Goal: Information Seeking & Learning: Learn about a topic

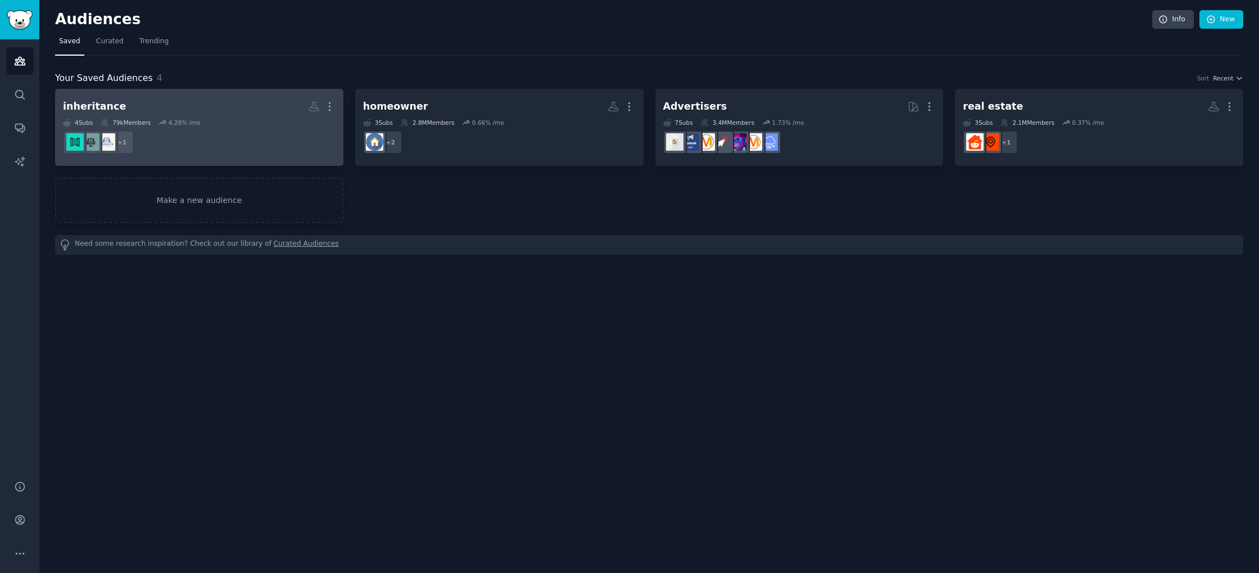
click at [223, 107] on h2 "inheritance More" at bounding box center [199, 107] width 273 height 20
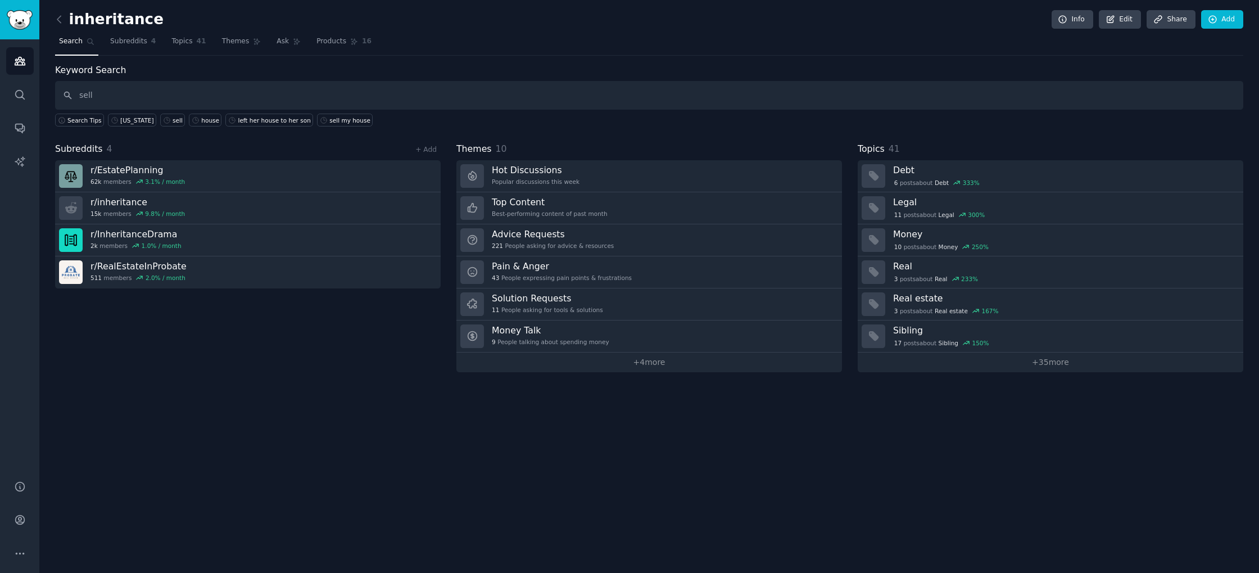
type input "sell"
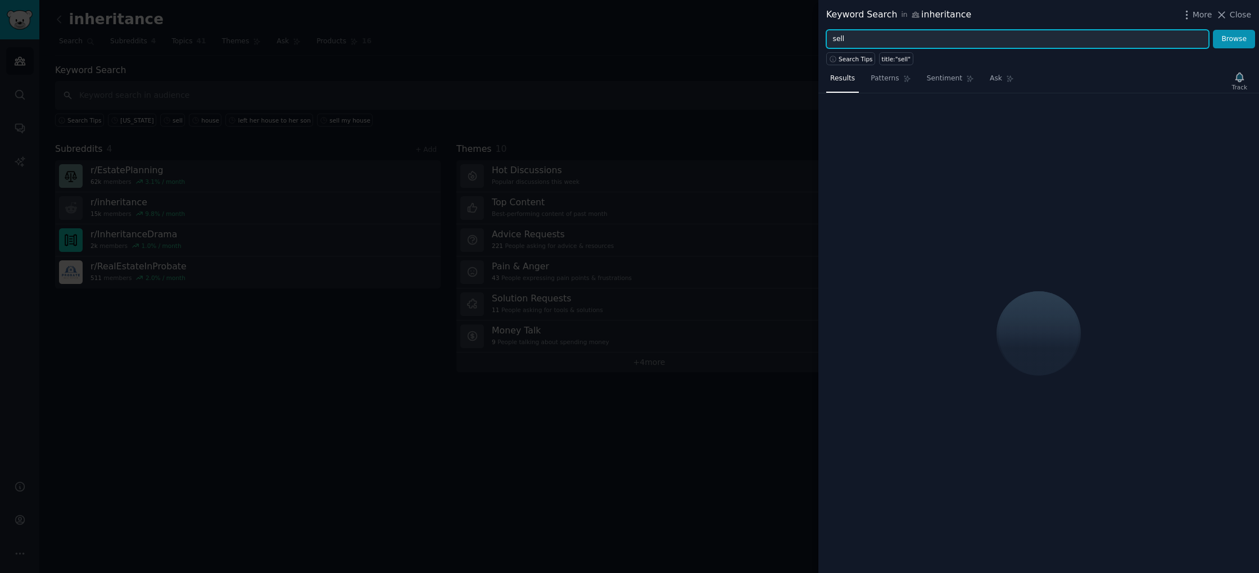
click at [907, 39] on input "sell" at bounding box center [1017, 39] width 383 height 19
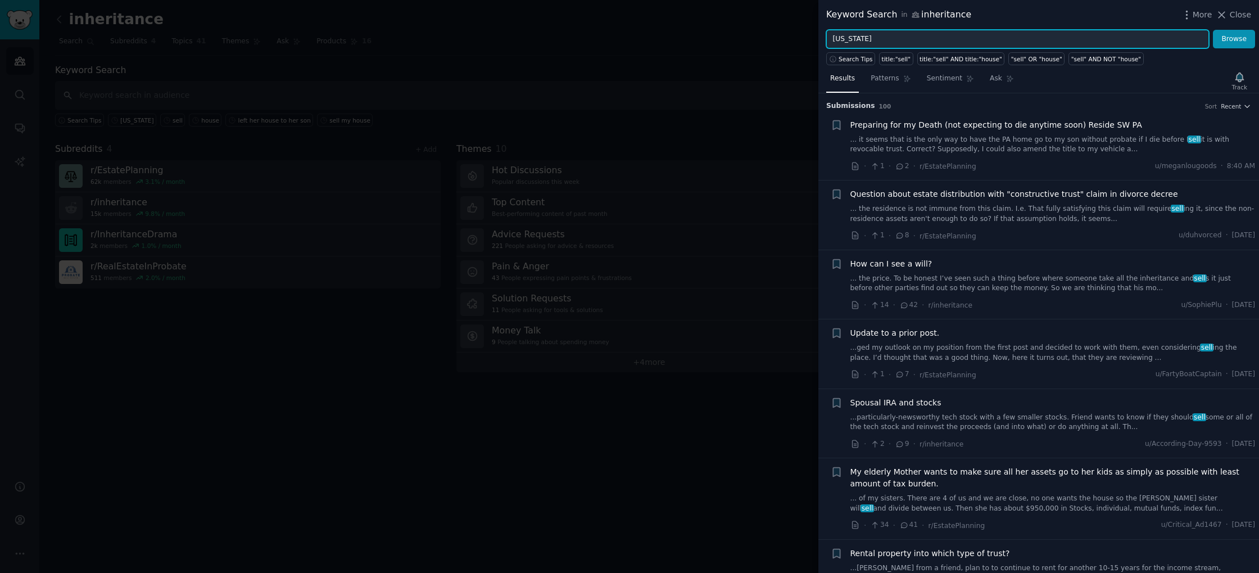
click at [1213, 30] on button "Browse" at bounding box center [1234, 39] width 42 height 19
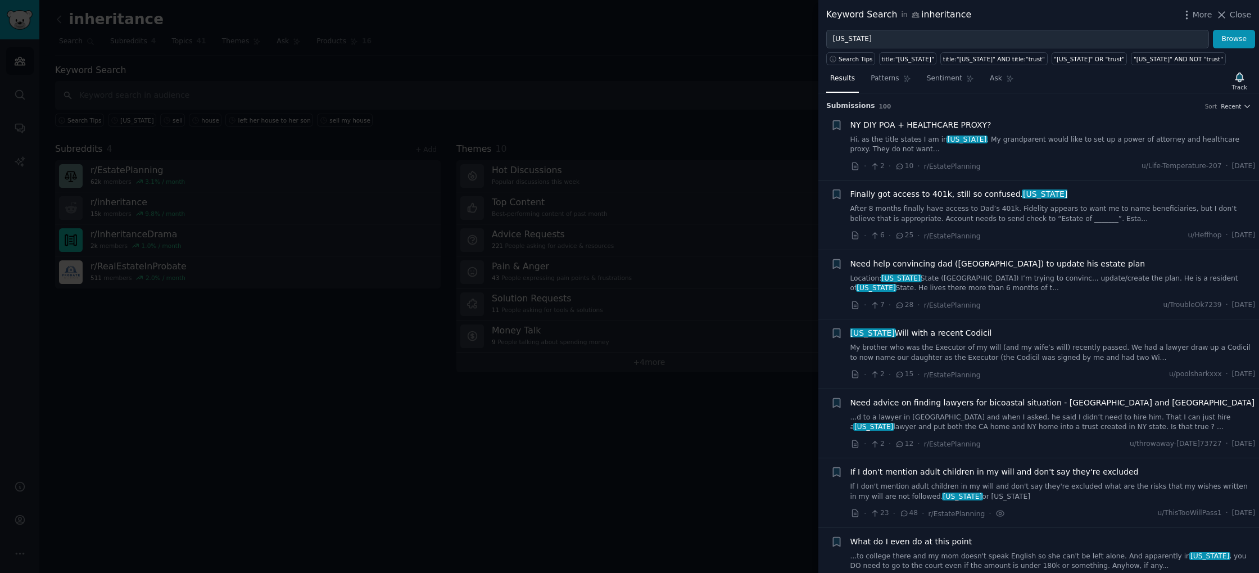
click at [1069, 353] on link "My brother who was the Executor of my will (and my wife’s will) recently passed…" at bounding box center [1052, 353] width 405 height 20
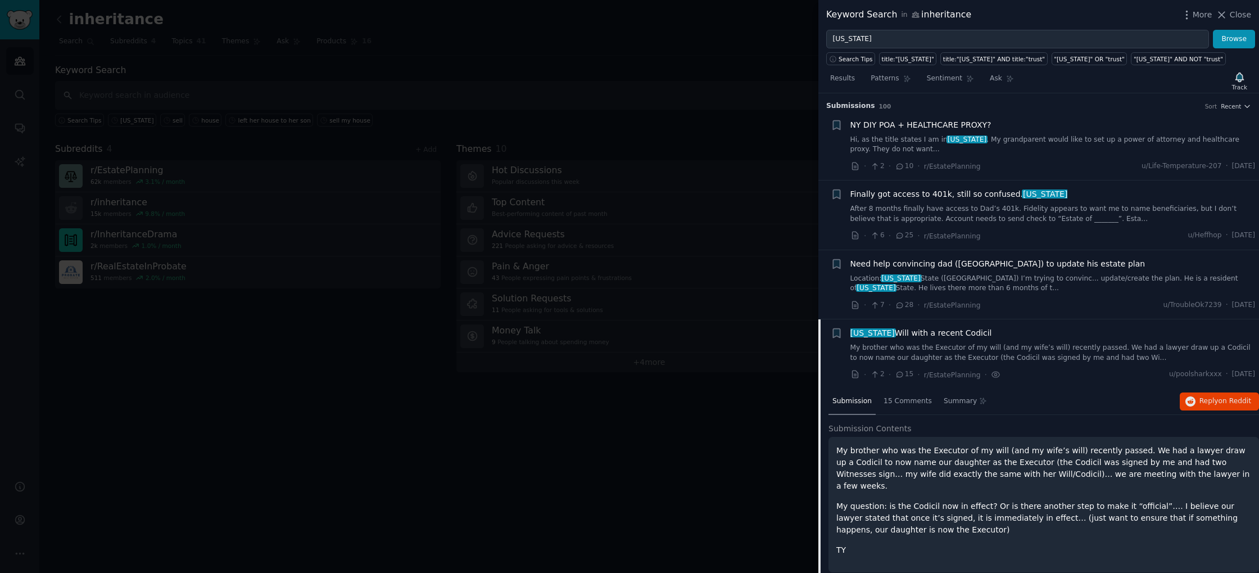
scroll to position [1969, 0]
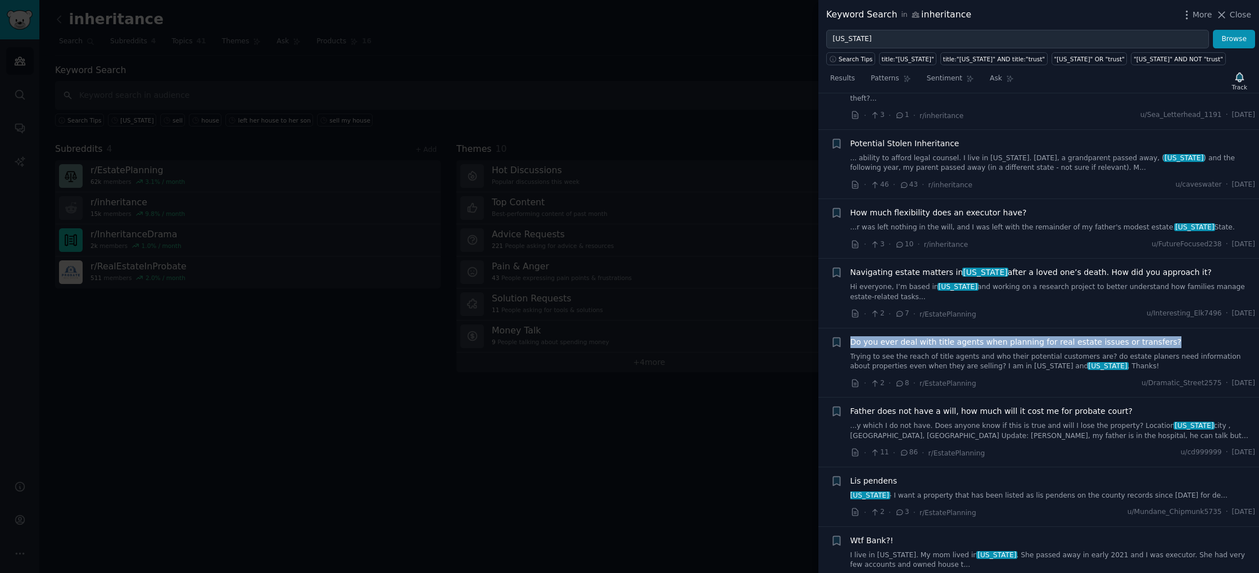
click at [905, 352] on link "Trying to see the reach of title agents and who their potential customers are? …" at bounding box center [1052, 362] width 405 height 20
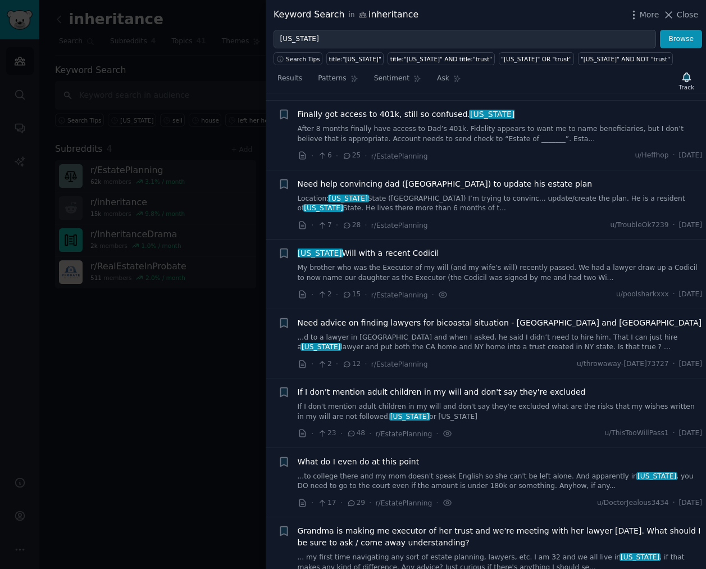
scroll to position [88, 0]
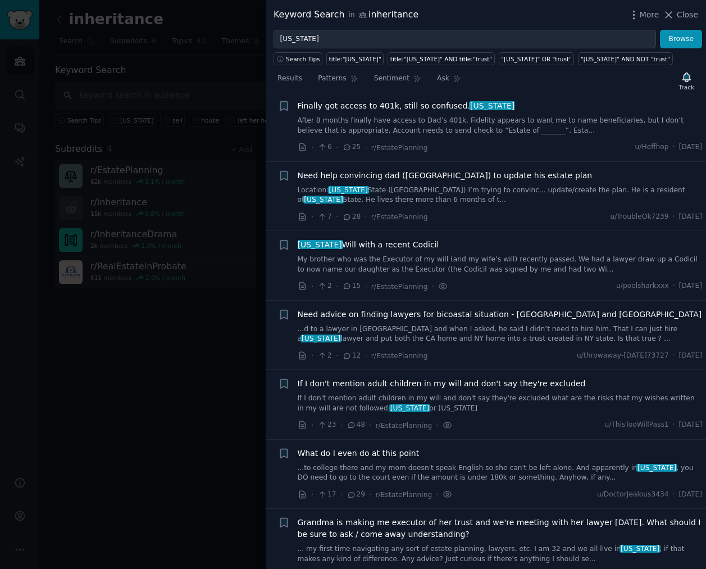
click at [507, 406] on link "If I don't mention adult children in my will and don't say they're excluded wha…" at bounding box center [500, 403] width 405 height 20
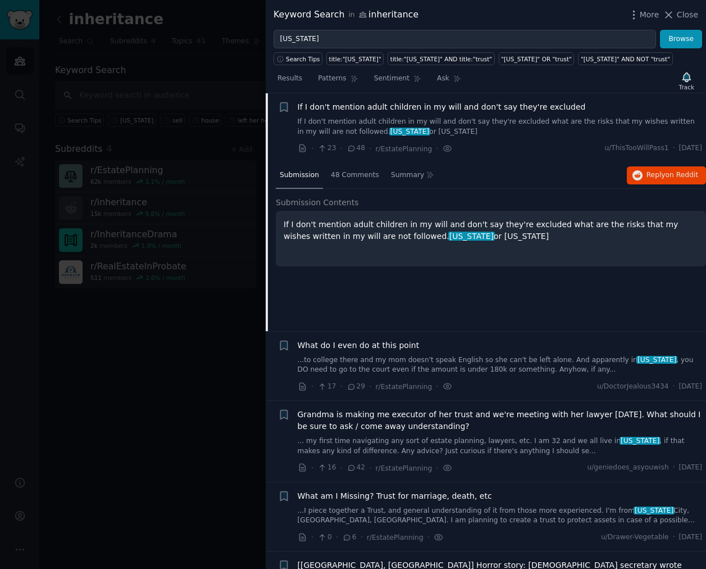
scroll to position [361, 0]
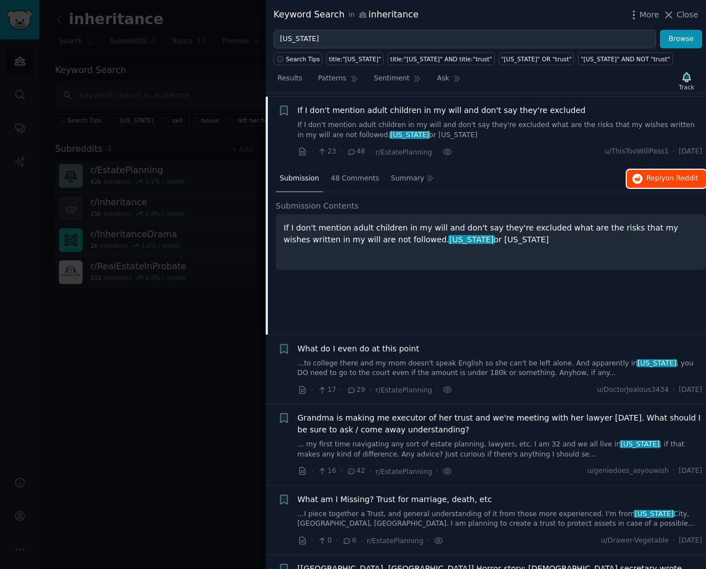
click at [655, 179] on span "Reply on Reddit" at bounding box center [673, 179] width 52 height 10
click at [550, 151] on div "· 23 · 48 · r/EstatePlanning · u/ThisTooWillPass1 · Sun 8/24/2025" at bounding box center [500, 152] width 405 height 12
click at [615, 111] on div "If I don't mention adult children in my will and don't say they're excluded" at bounding box center [500, 111] width 405 height 12
click at [463, 375] on link "...to college there and my mom doesn't speak English so she can't be left alone…" at bounding box center [500, 368] width 405 height 20
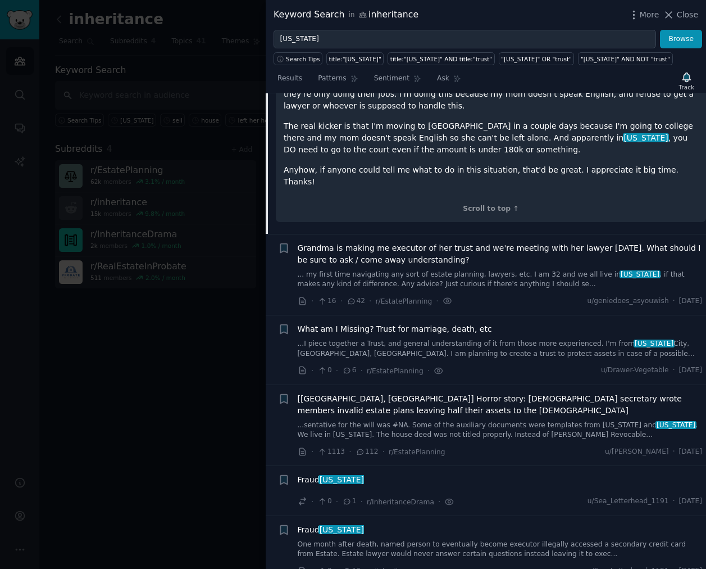
scroll to position [670, 0]
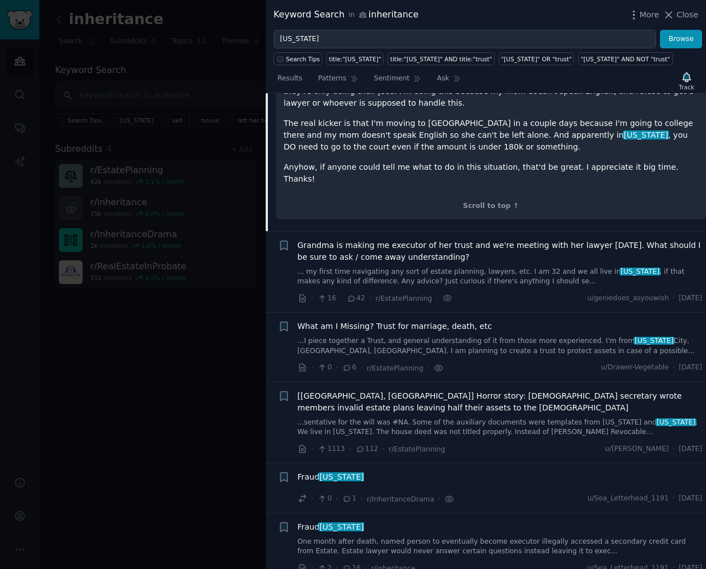
click at [506, 267] on link "... my first time navigating any sort of estate planning, lawyers, etc. I am 32…" at bounding box center [500, 277] width 405 height 20
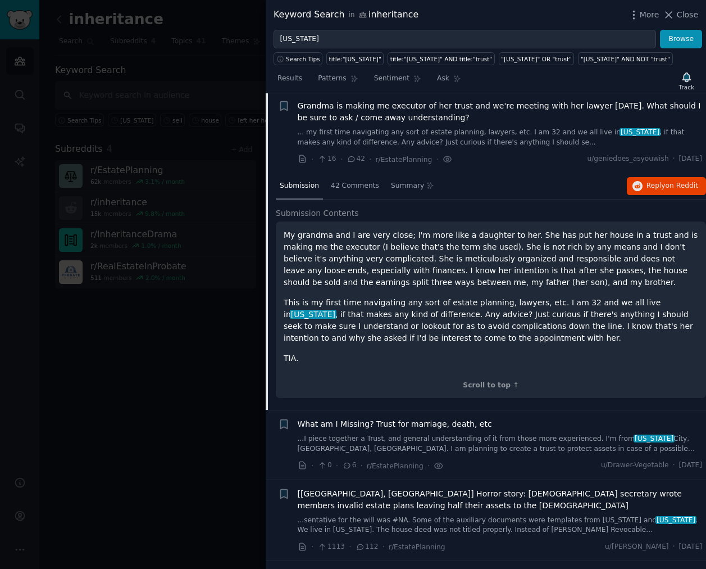
scroll to position [503, 0]
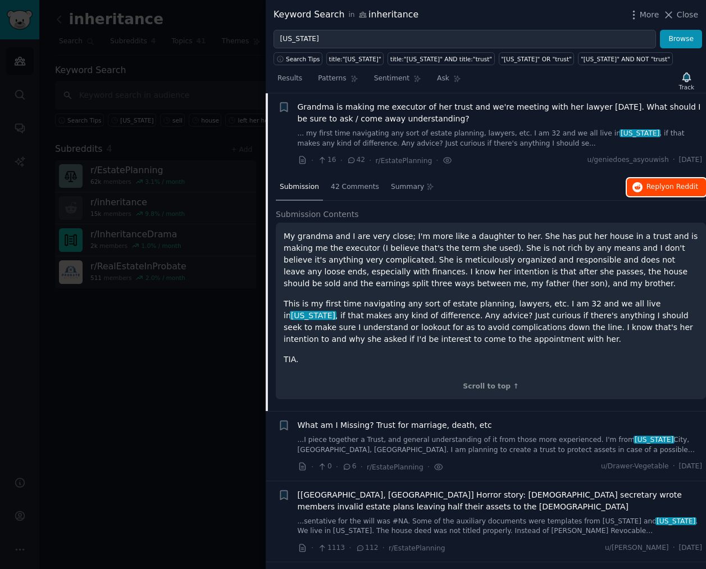
click at [672, 185] on span "on Reddit" at bounding box center [682, 187] width 33 height 8
click at [497, 442] on link "...I piece together a Trust, and general understanding of it from those more ex…" at bounding box center [500, 445] width 405 height 20
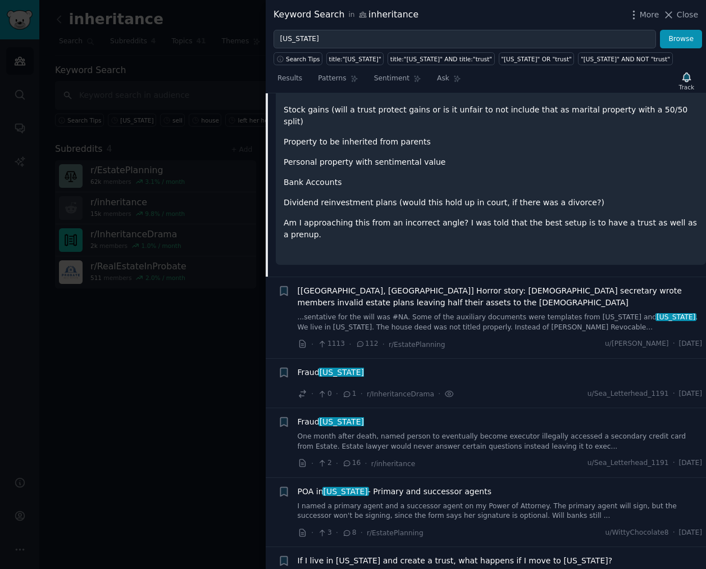
scroll to position [806, 0]
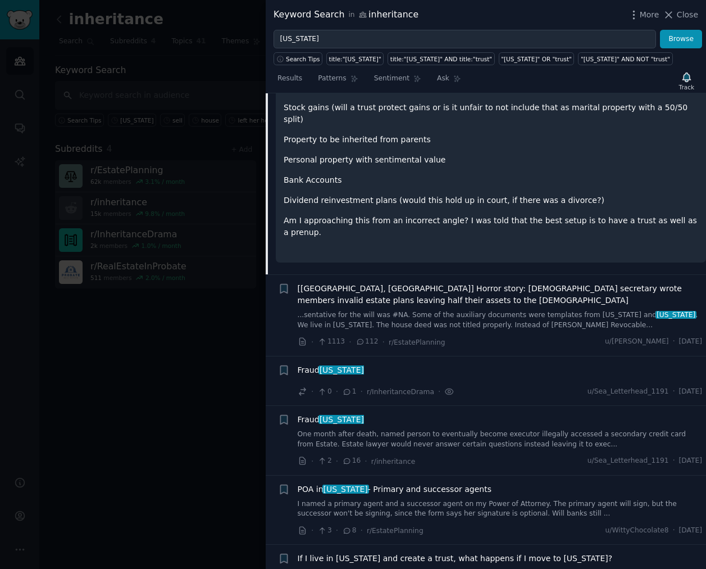
drag, startPoint x: 465, startPoint y: 357, endPoint x: 362, endPoint y: 351, distance: 103.6
click at [460, 364] on div "Fraud new york" at bounding box center [500, 370] width 405 height 12
click at [339, 365] on span "[US_STATE]" at bounding box center [342, 369] width 47 height 9
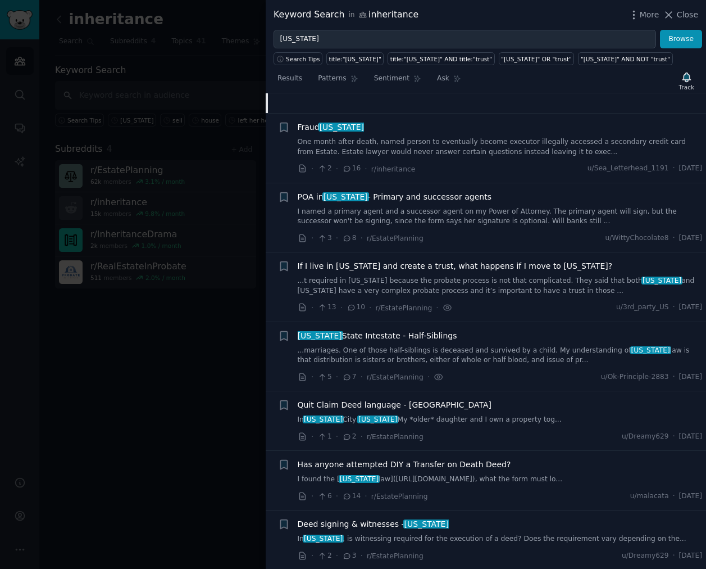
scroll to position [938, 0]
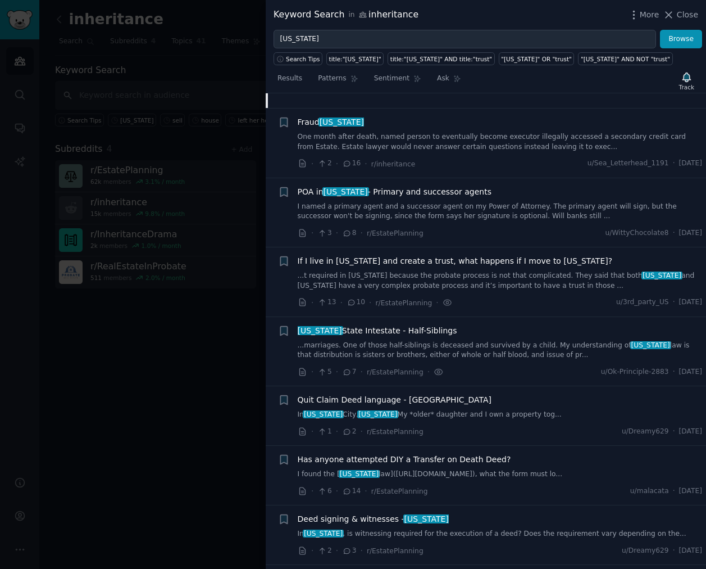
click at [450, 211] on link "I named a primary agent and a successor agent on my Power of Attorney. The prim…" at bounding box center [500, 212] width 405 height 20
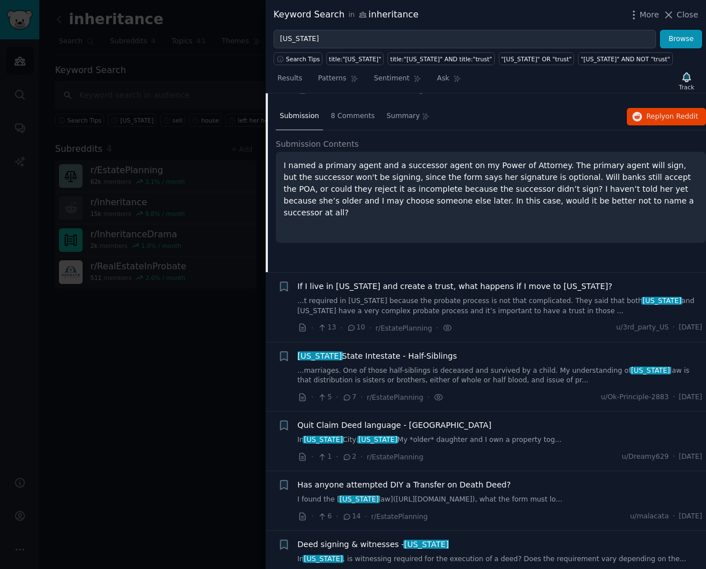
scroll to position [928, 0]
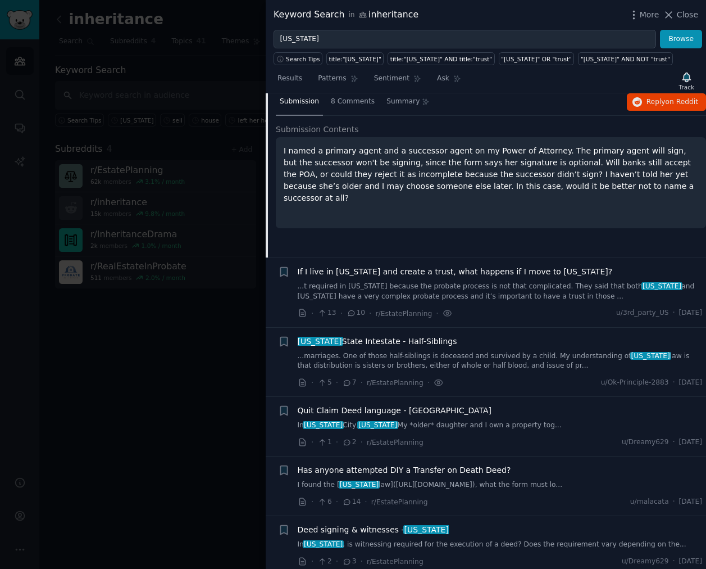
click at [468, 358] on link "...marriages. One of those half-siblings is deceased and survived by a child. M…" at bounding box center [500, 361] width 405 height 20
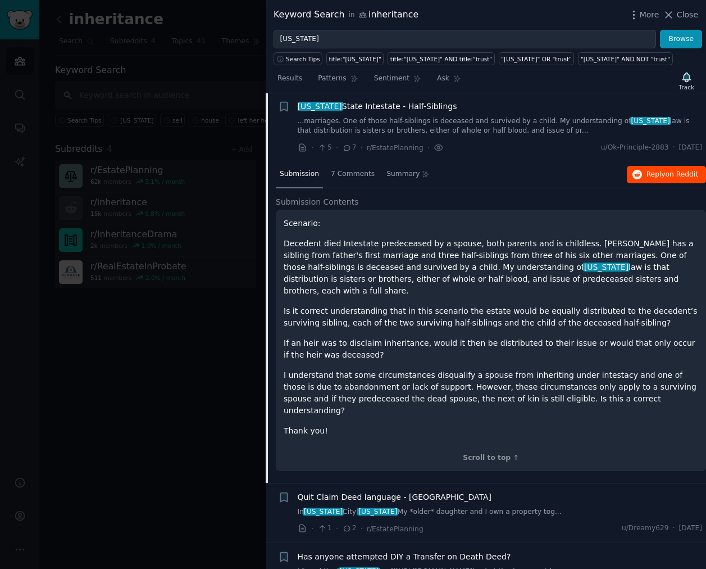
scroll to position [993, 0]
click at [675, 176] on span "on Reddit" at bounding box center [682, 175] width 33 height 8
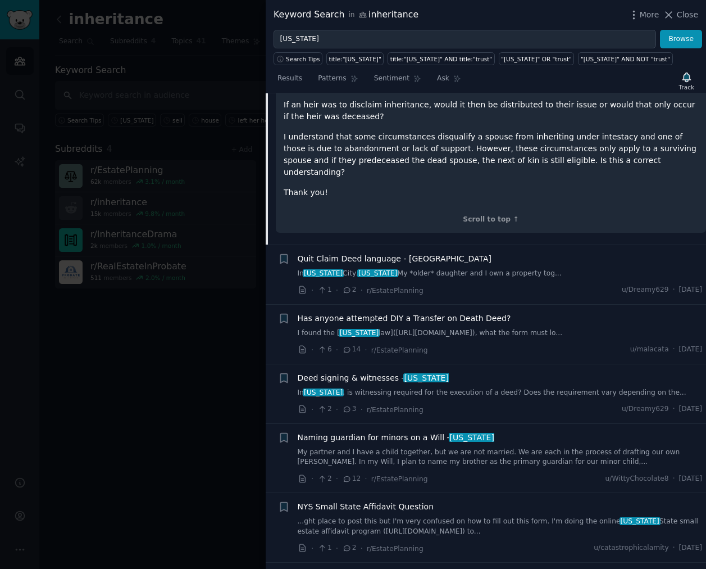
scroll to position [1233, 0]
click at [471, 268] on link "In new york City, new york My *older* daughter and I own a property tog..." at bounding box center [500, 273] width 405 height 10
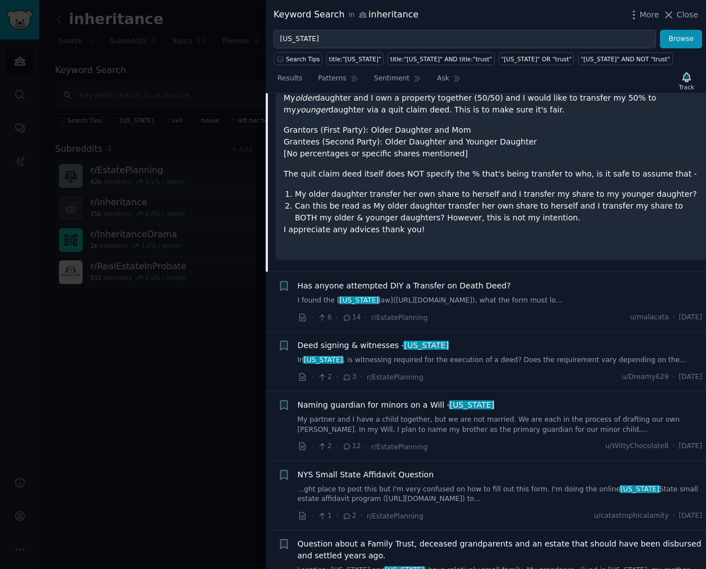
scroll to position [1208, 0]
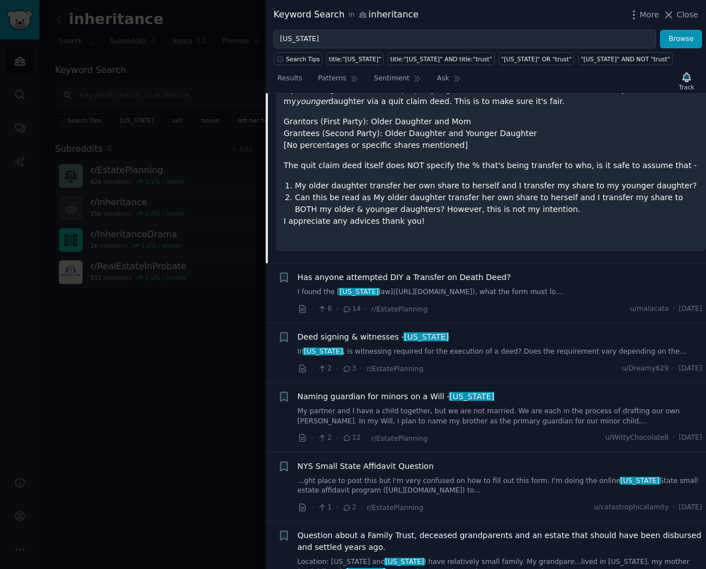
click at [515, 291] on link "I found the [ new york law](https://newyork.public.law/laws/n.y._real_property_…" at bounding box center [500, 292] width 405 height 10
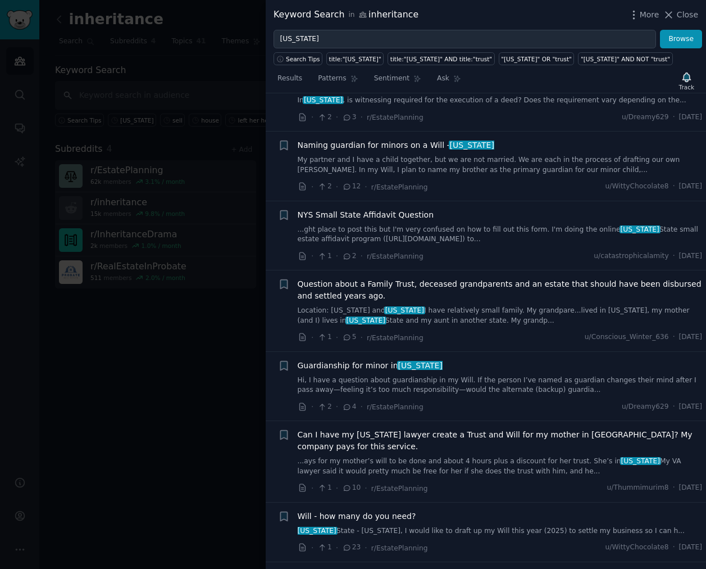
scroll to position [1373, 0]
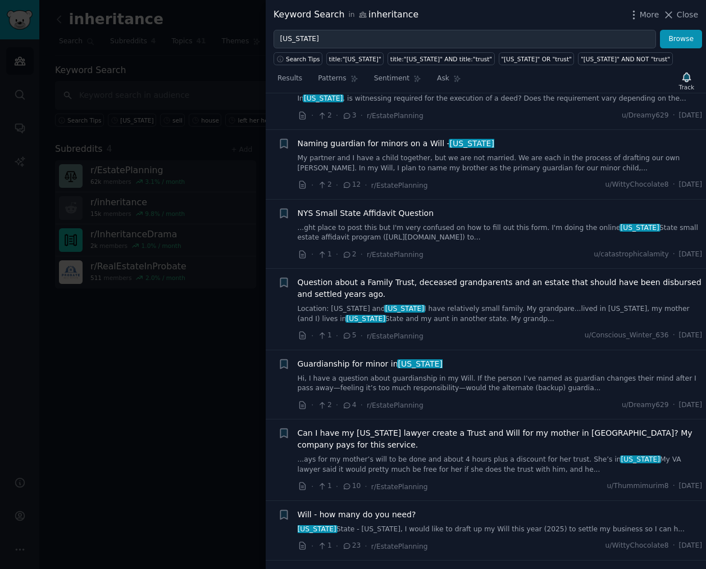
click at [465, 311] on link "Location: Oklahoma and new york I have relatively small family. My grandpare...…" at bounding box center [500, 314] width 405 height 20
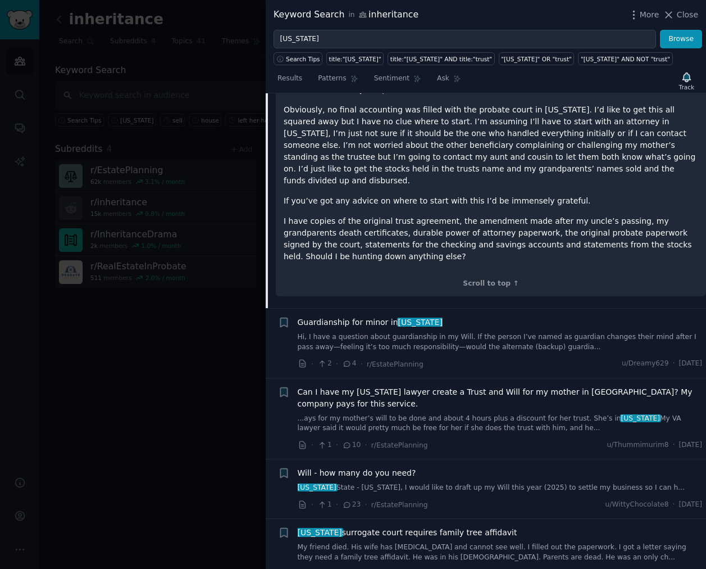
scroll to position [1821, 0]
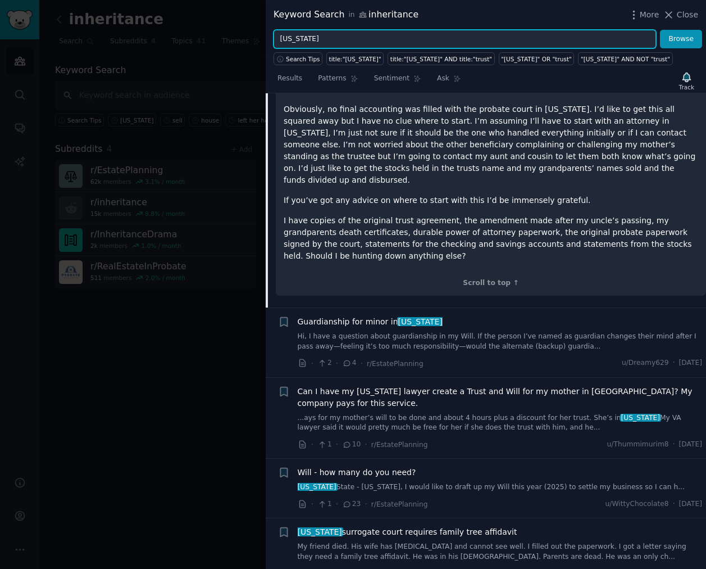
click at [326, 40] on input "[US_STATE]" at bounding box center [465, 39] width 383 height 19
click at [660, 30] on button "Browse" at bounding box center [681, 39] width 42 height 19
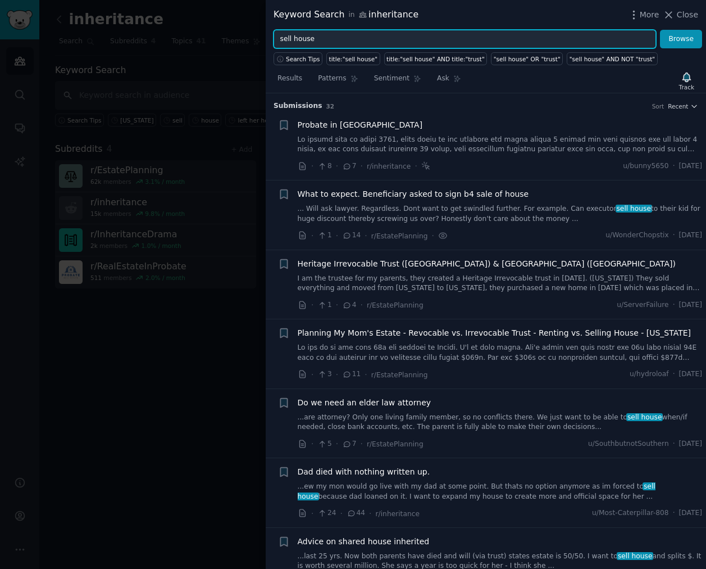
click at [297, 33] on input "sell house" at bounding box center [465, 39] width 383 height 19
click at [296, 33] on input "sell house" at bounding box center [465, 39] width 383 height 19
type input "probate"
click at [660, 30] on button "Browse" at bounding box center [681, 39] width 42 height 19
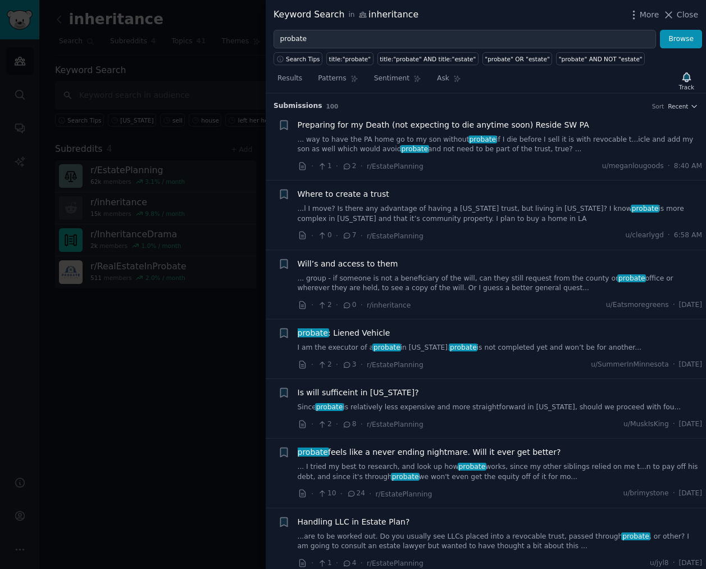
click at [534, 469] on link "... I tried my best to research, and look up how probate works, since my other …" at bounding box center [500, 472] width 405 height 20
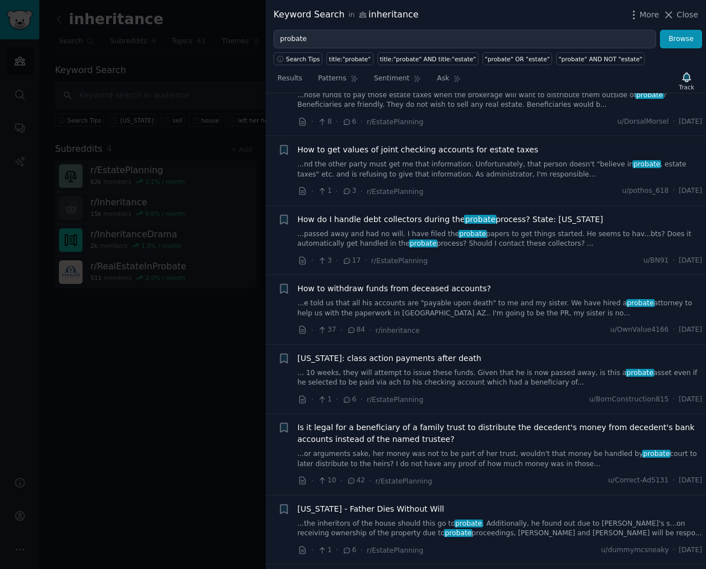
scroll to position [1102, 0]
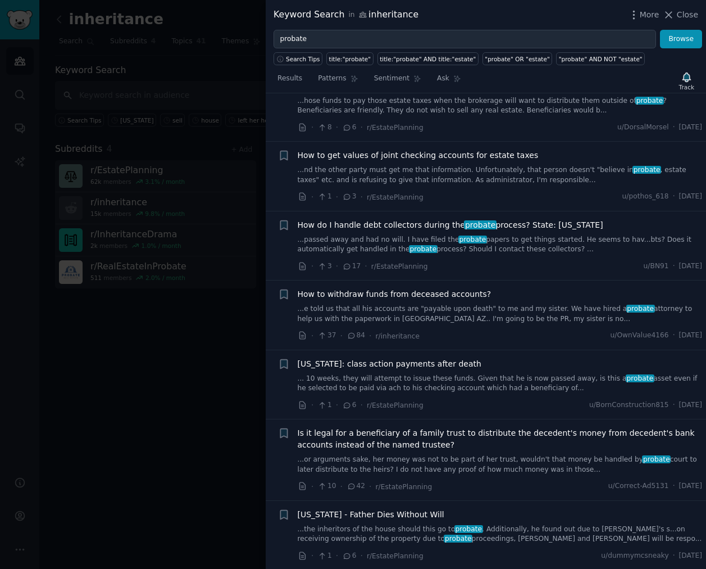
click at [439, 524] on link "...the inheritors of the house should this go to probate . Additionally, he fou…" at bounding box center [500, 534] width 405 height 20
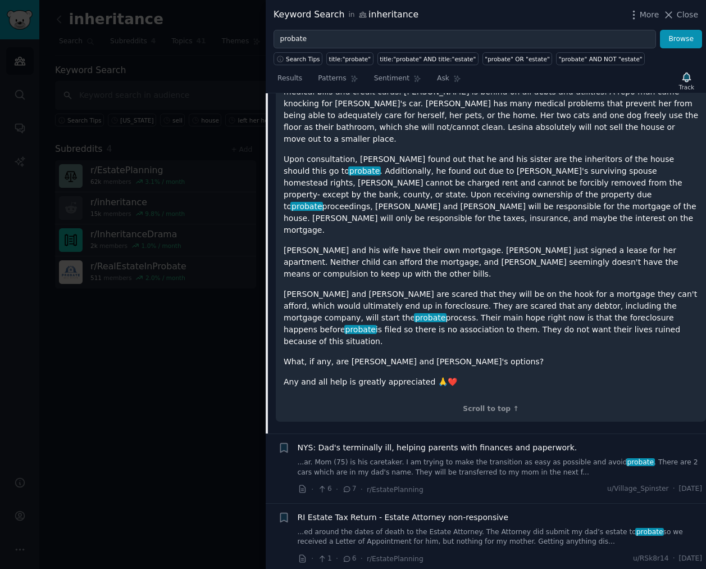
scroll to position [1201, 0]
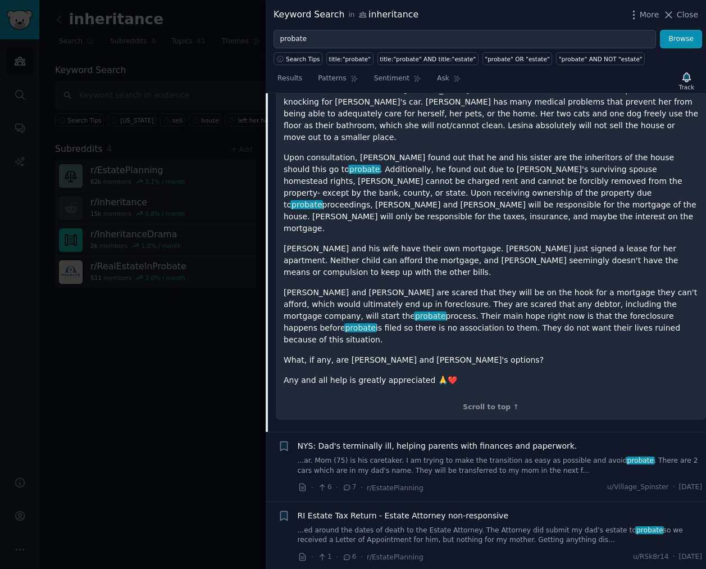
click at [444, 456] on link "...ar. Mom (75) is his caretaker. I am trying to make the transition as easy as…" at bounding box center [500, 466] width 405 height 20
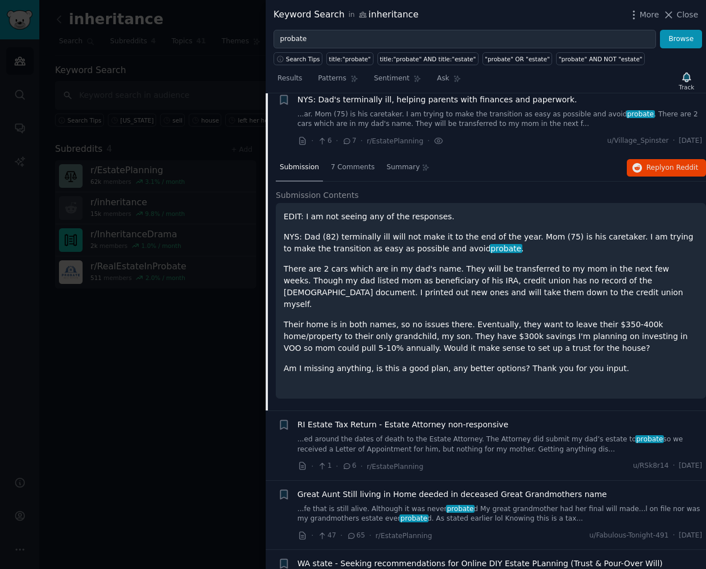
scroll to position [981, 0]
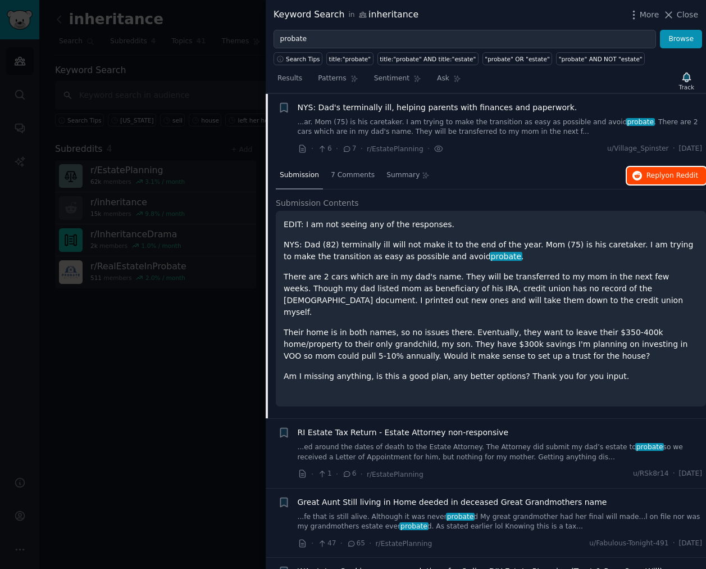
click at [666, 171] on span "on Reddit" at bounding box center [682, 175] width 33 height 8
